Goal: Transaction & Acquisition: Purchase product/service

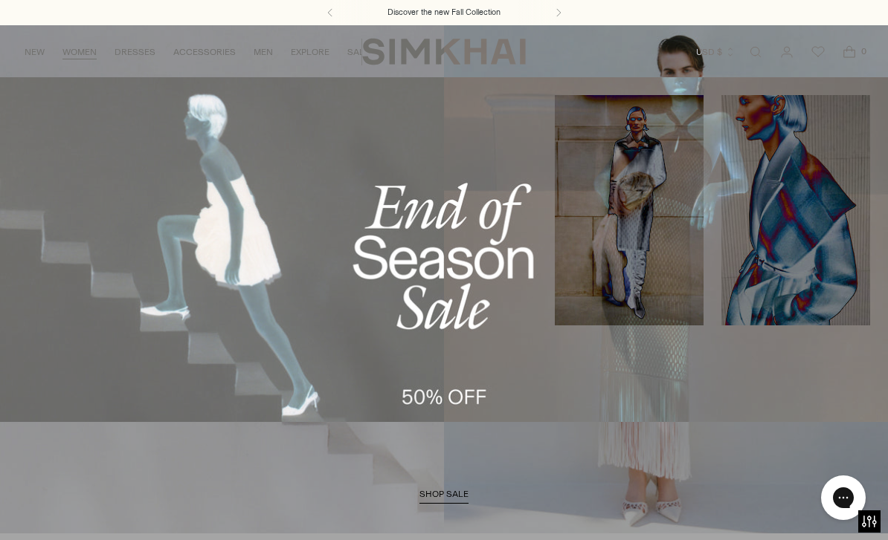
click at [74, 254] on link "All Clothing" at bounding box center [50, 253] width 64 height 10
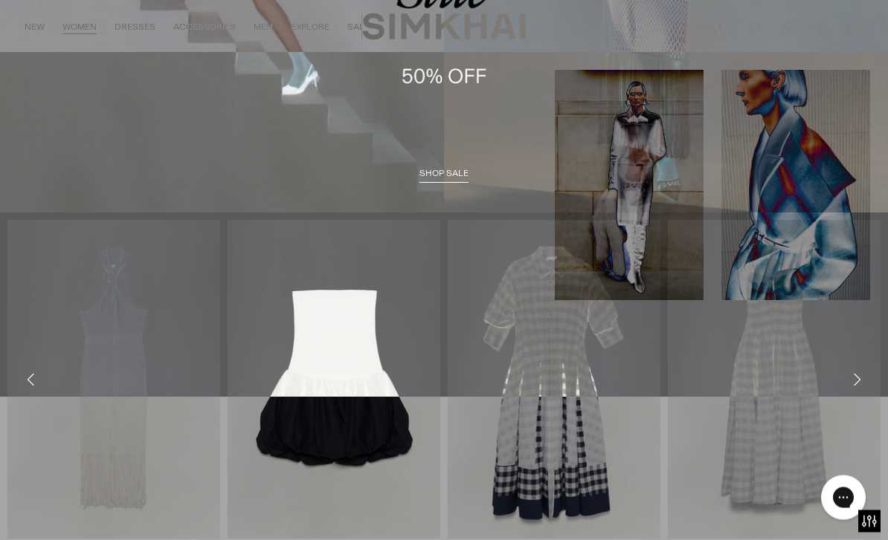
scroll to position [321, 0]
click at [56, 239] on link "Dresses" at bounding box center [38, 244] width 41 height 10
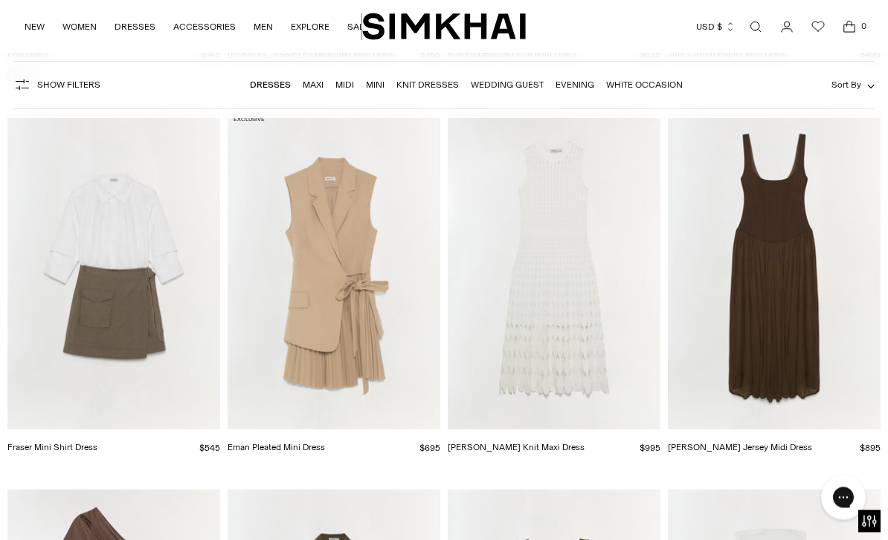
scroll to position [9936, 0]
click at [349, 270] on img "Eman Pleated Mini Dress" at bounding box center [333, 270] width 213 height 319
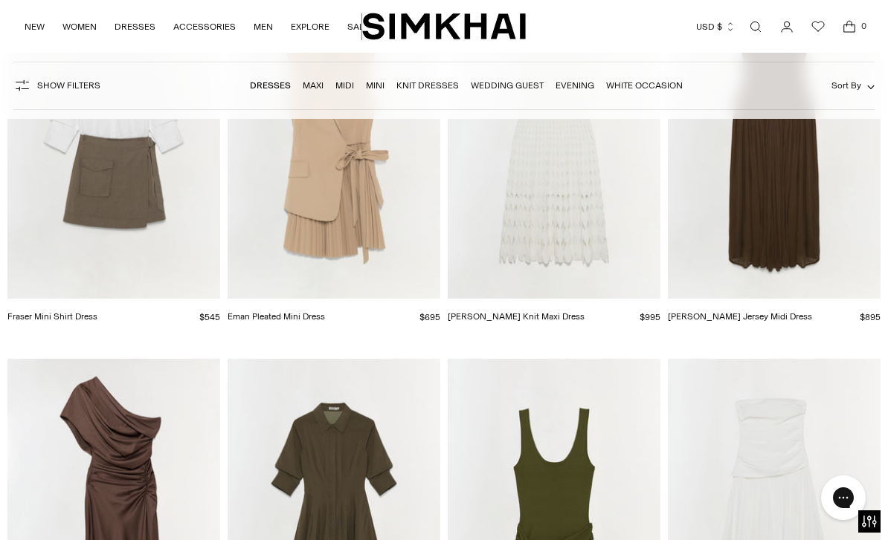
scroll to position [10064, 0]
